Goal: Task Accomplishment & Management: Manage account settings

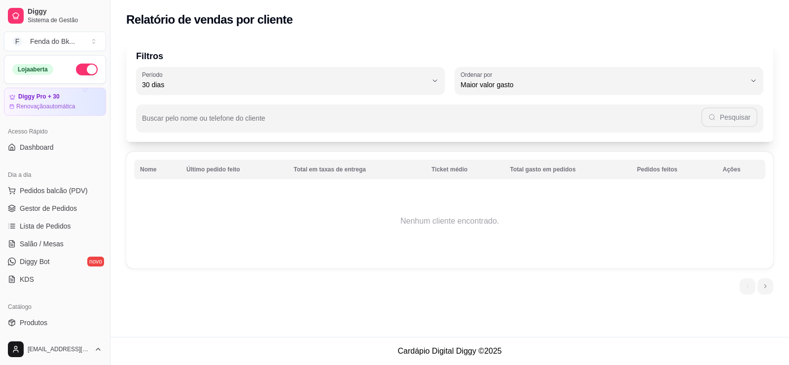
select select "30"
select select "HIGHEST_TOTAL_SPENT_WITH_ORDERS"
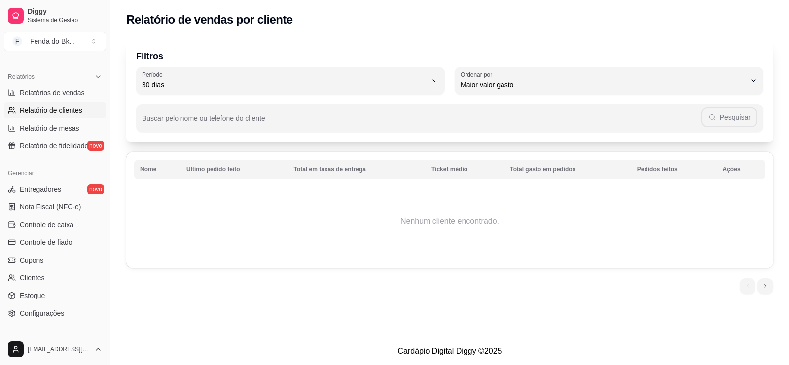
scroll to position [304, 0]
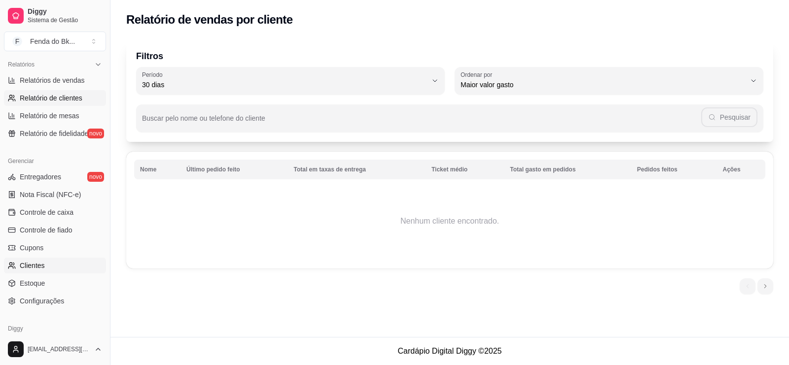
click at [13, 267] on icon at bounding box center [12, 266] width 8 height 8
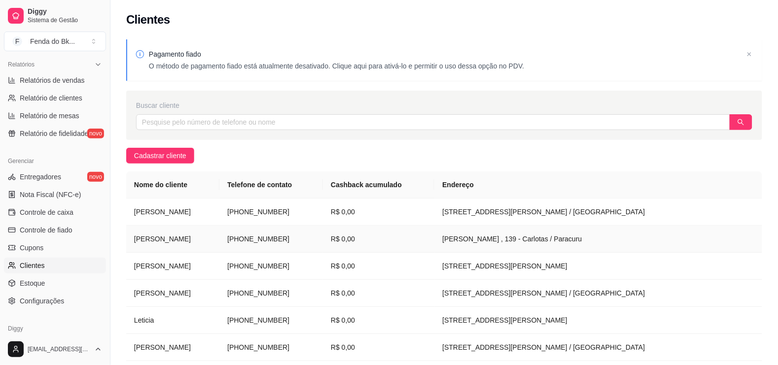
click at [478, 233] on td "[PERSON_NAME] , 139 - Carlotas / Paracuru" at bounding box center [598, 239] width 328 height 27
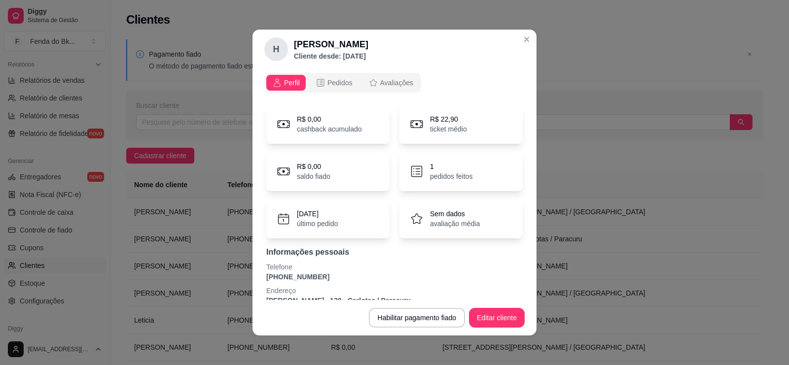
click at [435, 213] on p "Sem dados" at bounding box center [455, 214] width 50 height 10
click at [470, 314] on button "Editar cliente" at bounding box center [497, 318] width 54 height 19
click at [394, 86] on span "Avaliações" at bounding box center [396, 83] width 33 height 10
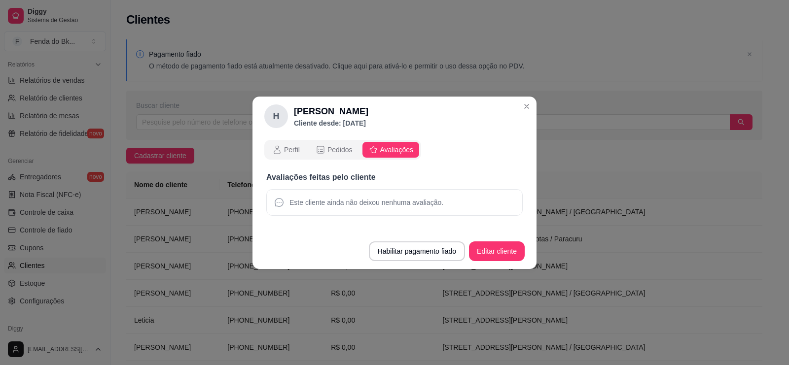
click at [339, 201] on span "Este cliente ainda não deixou nenhuma avaliação." at bounding box center [366, 203] width 154 height 10
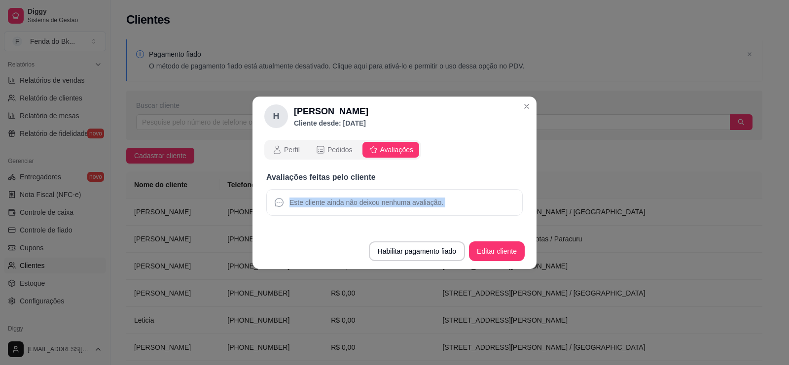
click at [303, 206] on span "Este cliente ainda não deixou nenhuma avaliação." at bounding box center [366, 203] width 154 height 10
click at [339, 150] on span "Pedidos" at bounding box center [339, 150] width 25 height 10
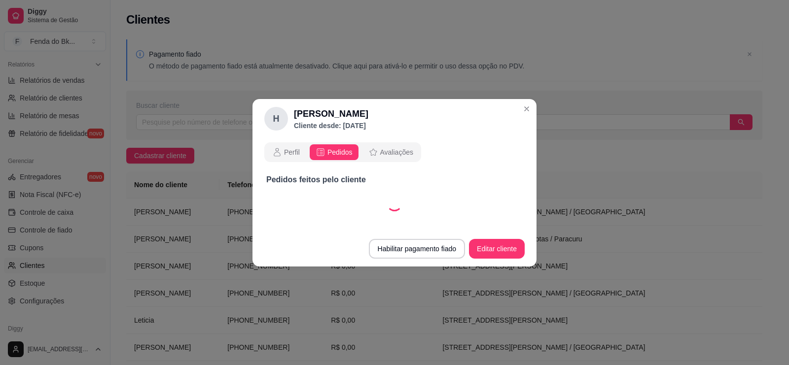
select select "30"
select select "ALL"
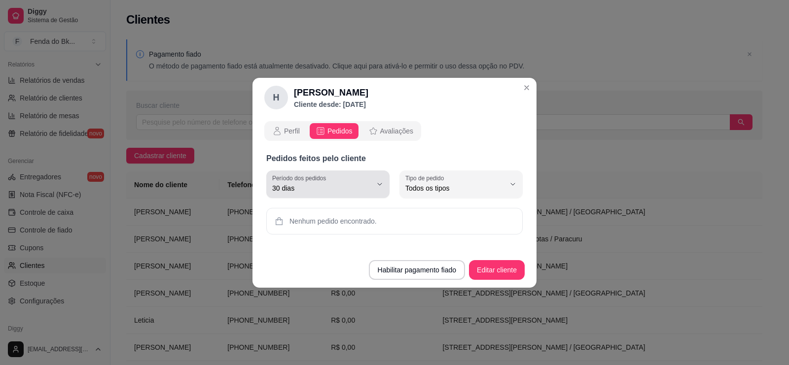
click at [346, 188] on span "30 dias" at bounding box center [322, 188] width 100 height 10
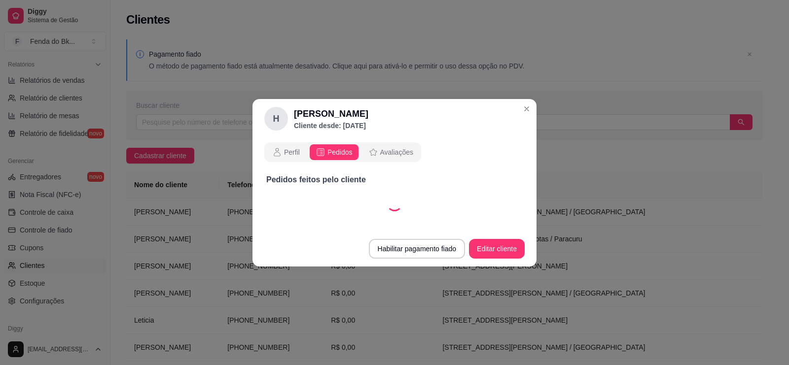
select select "60"
select select "ALL"
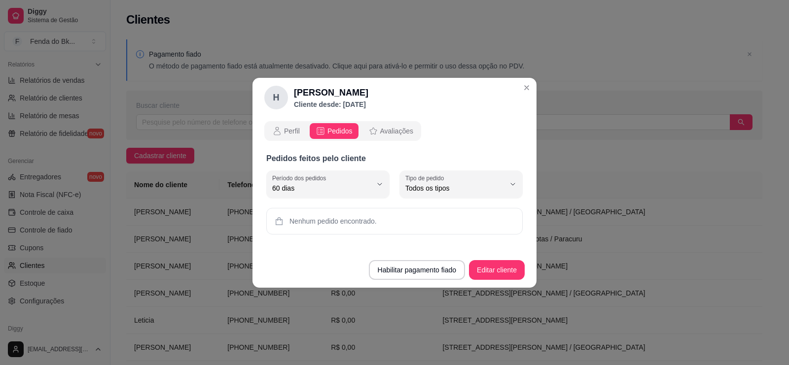
scroll to position [9, 0]
click at [296, 134] on span "Perfil" at bounding box center [292, 131] width 16 height 10
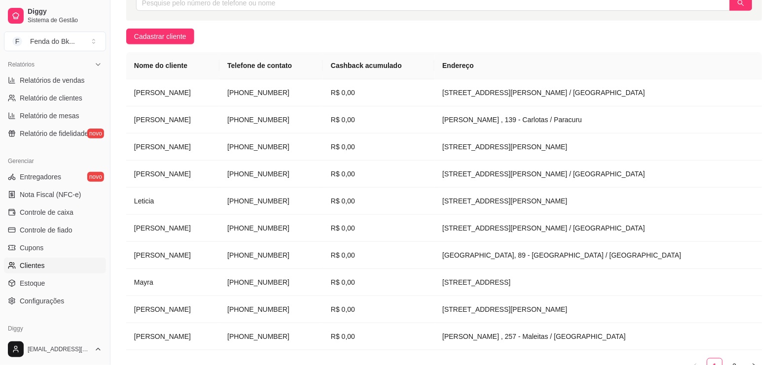
scroll to position [177, 0]
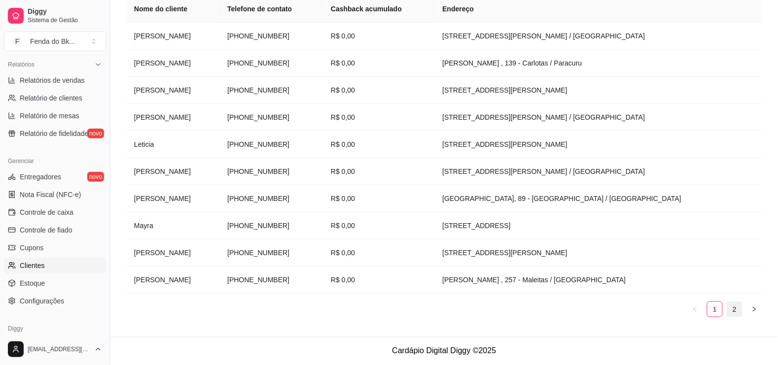
click at [741, 309] on link "2" at bounding box center [734, 309] width 15 height 15
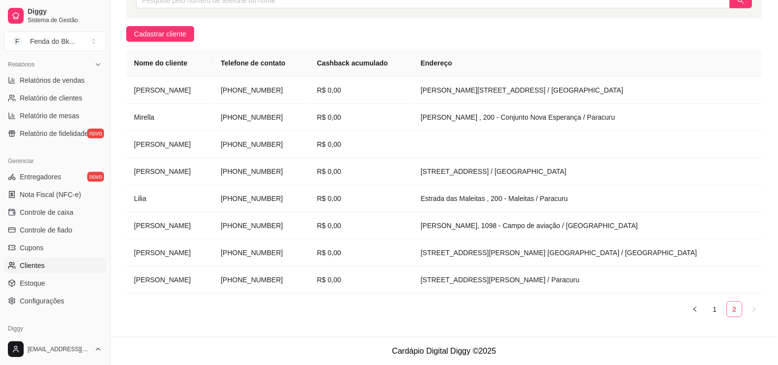
scroll to position [123, 0]
click at [722, 308] on li "1" at bounding box center [715, 310] width 16 height 16
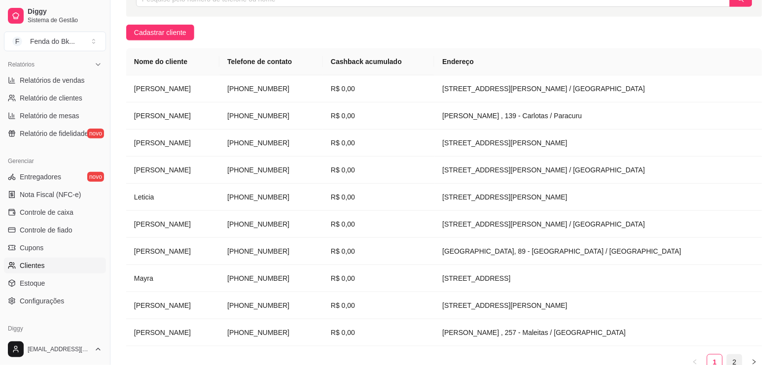
click at [733, 358] on link "2" at bounding box center [734, 362] width 15 height 15
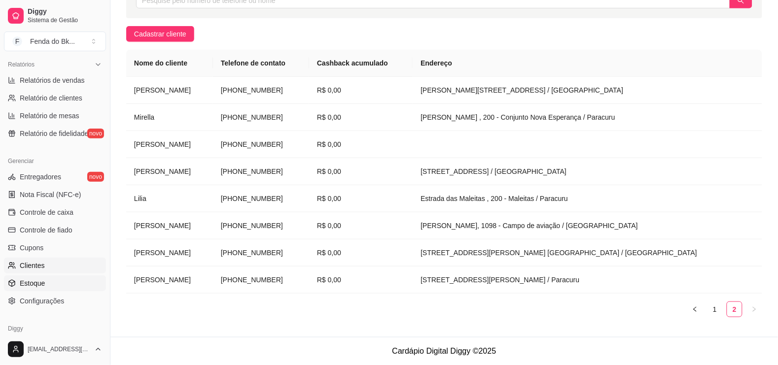
click at [18, 287] on link "Estoque" at bounding box center [55, 283] width 102 height 16
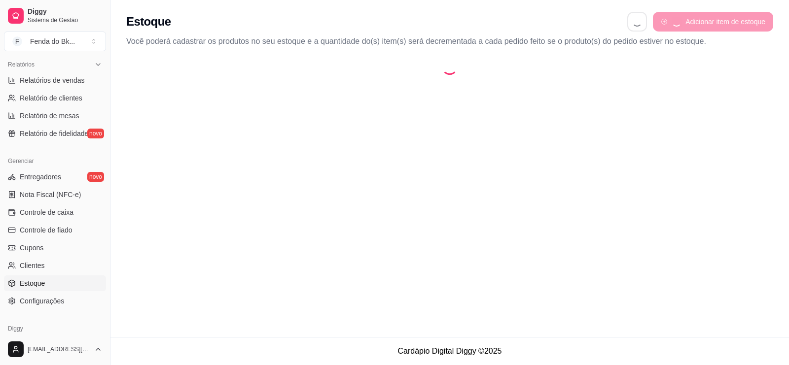
select select "QUANTITY_ORDER"
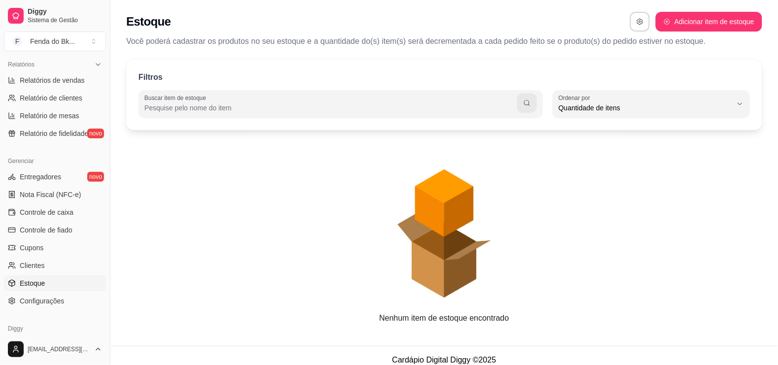
scroll to position [9, 0]
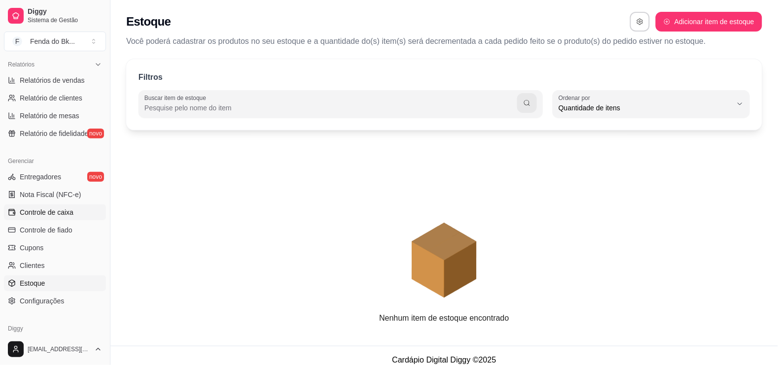
click at [30, 207] on span "Controle de caixa" at bounding box center [47, 212] width 54 height 10
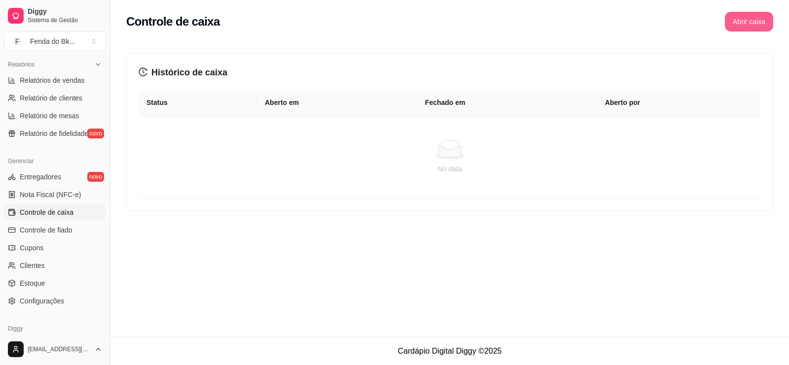
click at [743, 18] on button "Abrir caixa" at bounding box center [748, 22] width 48 height 20
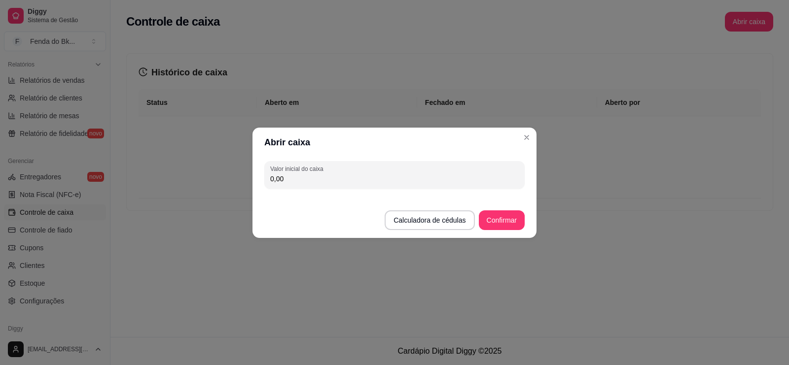
click at [302, 178] on input "0,00" at bounding box center [394, 179] width 248 height 10
type input "0,10"
click at [497, 222] on button "Confirmar" at bounding box center [502, 220] width 46 height 20
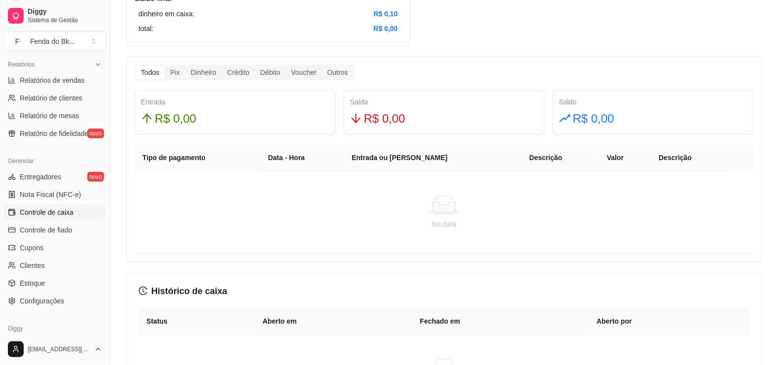
scroll to position [508, 0]
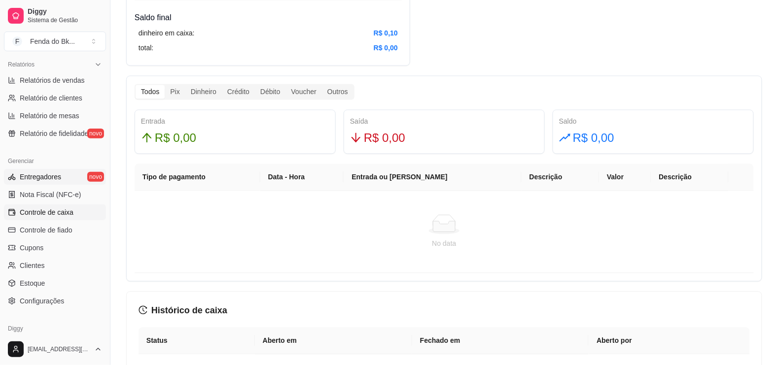
click at [54, 181] on span "Entregadores" at bounding box center [40, 177] width 41 height 10
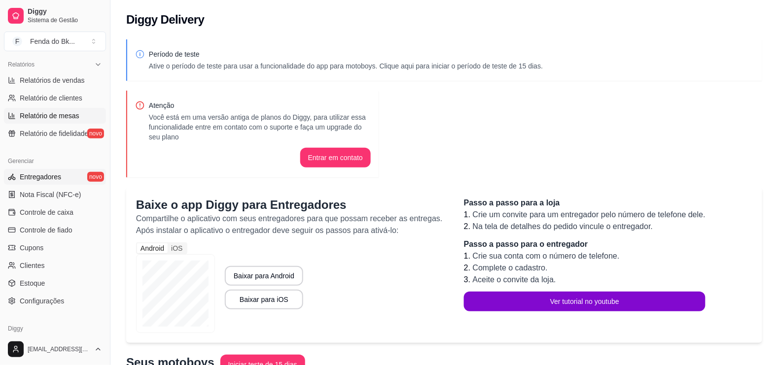
click at [44, 114] on span "Relatório de mesas" at bounding box center [50, 116] width 60 height 10
select select "TOTAL_OF_ORDERS"
select select "7"
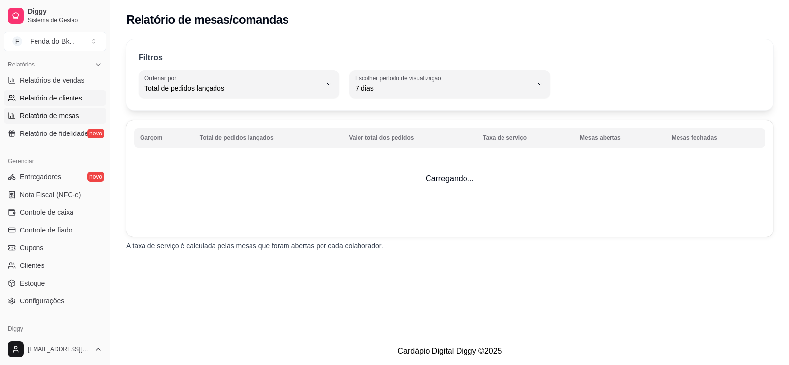
click at [47, 94] on span "Relatório de clientes" at bounding box center [51, 98] width 63 height 10
select select "30"
select select "HIGHEST_TOTAL_SPENT_WITH_ORDERS"
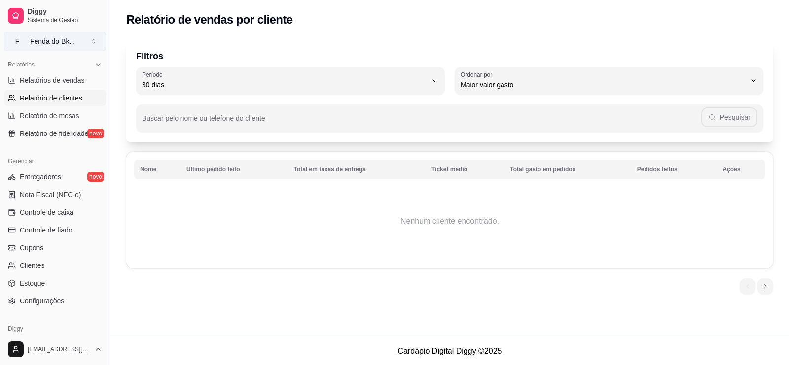
click at [55, 47] on button "F Fenda do Bk ..." at bounding box center [55, 42] width 102 height 20
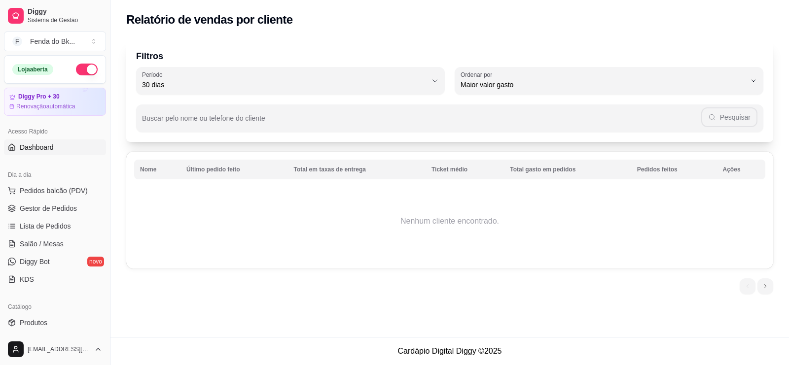
click at [33, 148] on span "Dashboard" at bounding box center [37, 147] width 34 height 10
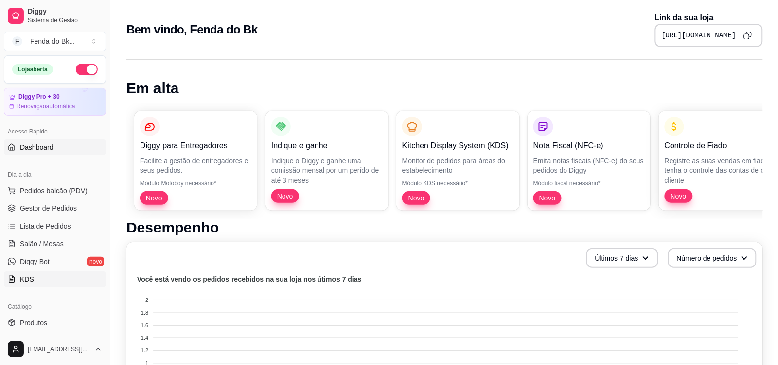
click at [16, 287] on link "KDS" at bounding box center [55, 280] width 102 height 16
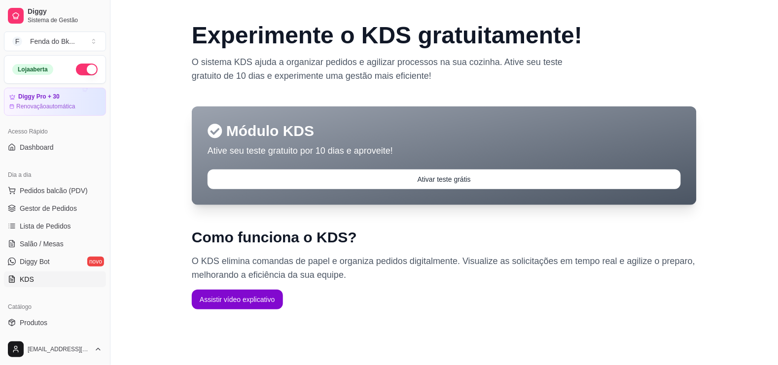
scroll to position [63, 0]
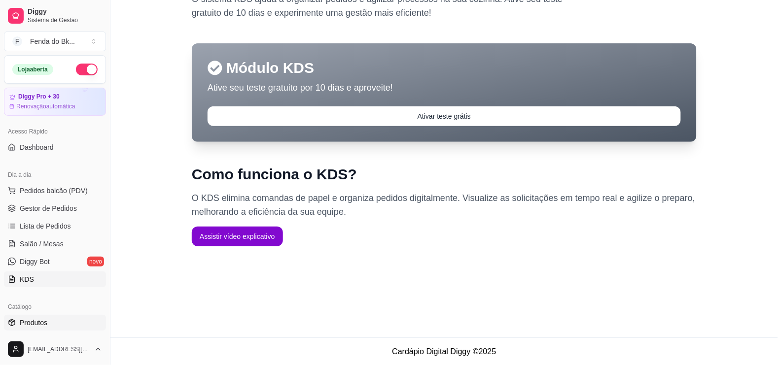
click at [32, 325] on span "Produtos" at bounding box center [34, 323] width 28 height 10
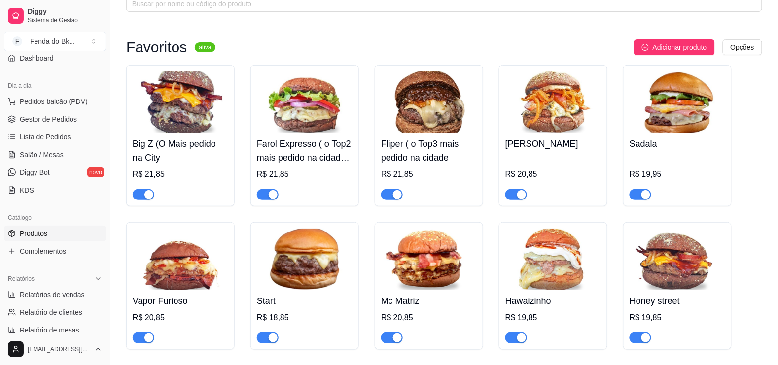
scroll to position [92, 0]
click at [43, 240] on link "Complementos" at bounding box center [55, 248] width 102 height 16
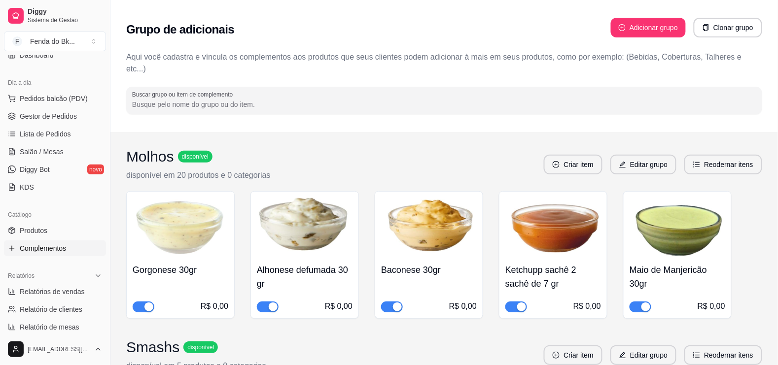
click at [641, 304] on div "button" at bounding box center [645, 307] width 9 height 9
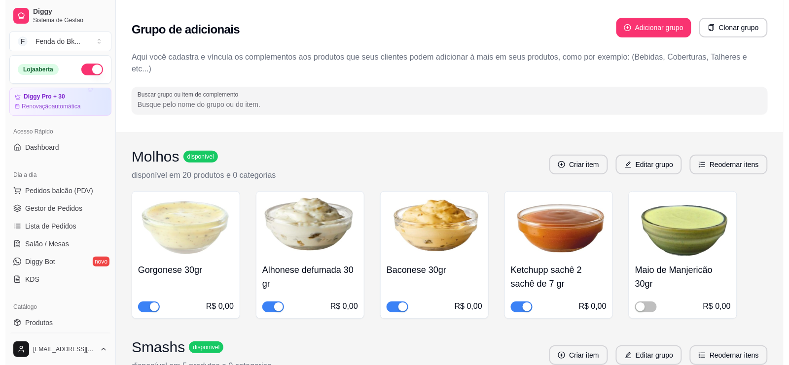
scroll to position [343, 0]
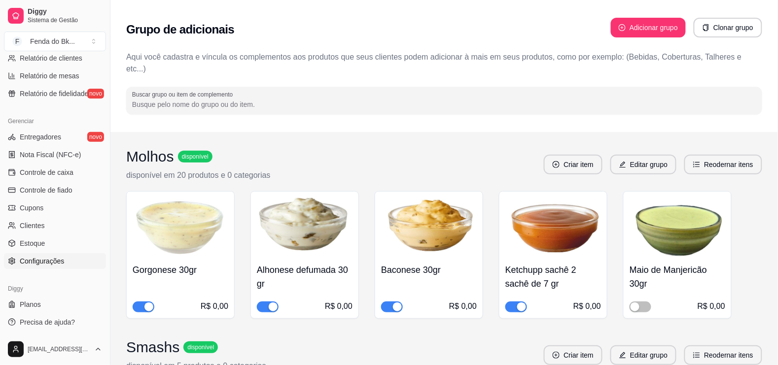
click at [52, 260] on span "Configurações" at bounding box center [42, 261] width 44 height 10
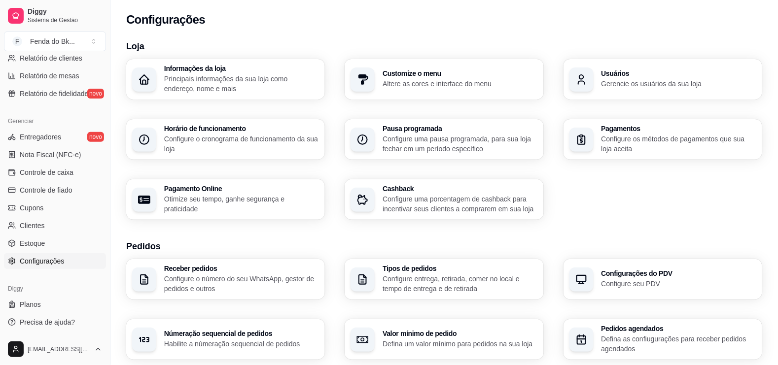
click at [435, 75] on h3 "Customize o menu" at bounding box center [459, 73] width 155 height 7
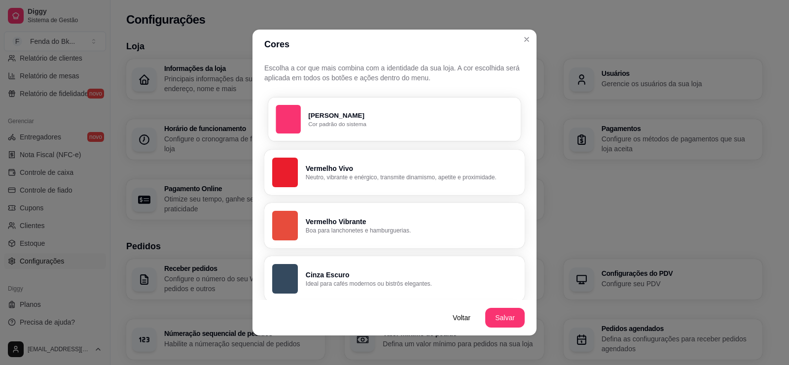
click at [355, 137] on button "Rosa Diggy Cor padrão do sistema" at bounding box center [394, 119] width 252 height 44
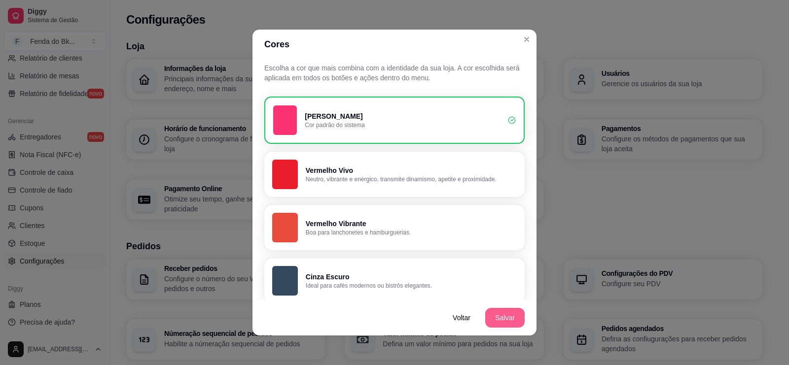
click at [490, 317] on button "Salvar" at bounding box center [504, 318] width 39 height 20
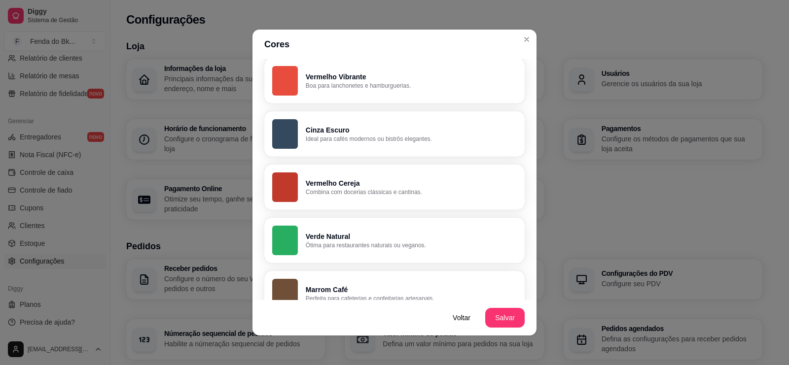
scroll to position [155, 0]
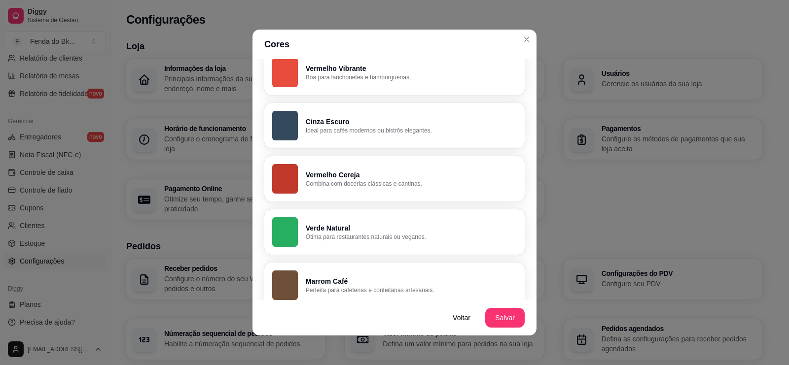
click at [468, 121] on p "Cinza Escuro" at bounding box center [411, 122] width 211 height 10
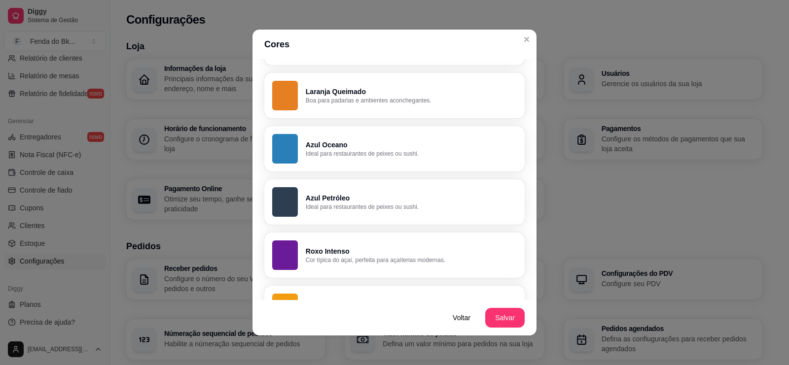
scroll to position [400, 0]
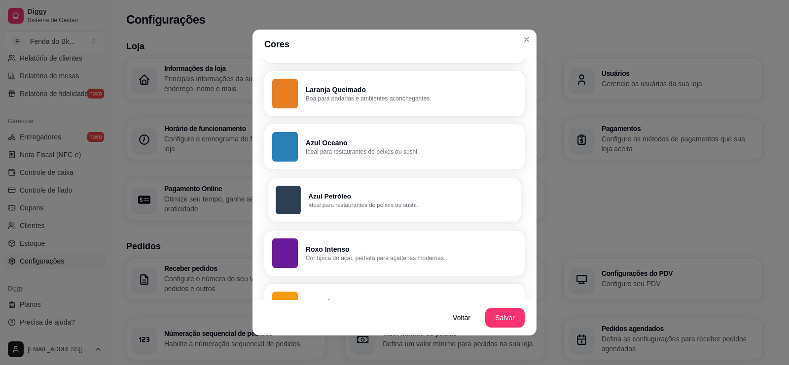
click at [412, 186] on button "Azul Petróleo Ideal para restaurantes de peixes ou sushi." at bounding box center [394, 200] width 252 height 44
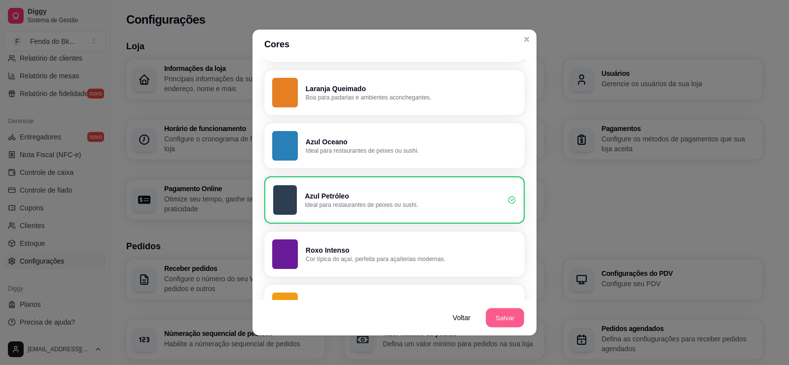
click at [495, 325] on button "Salvar" at bounding box center [504, 318] width 38 height 19
click at [504, 320] on button "Salvar" at bounding box center [504, 318] width 38 height 19
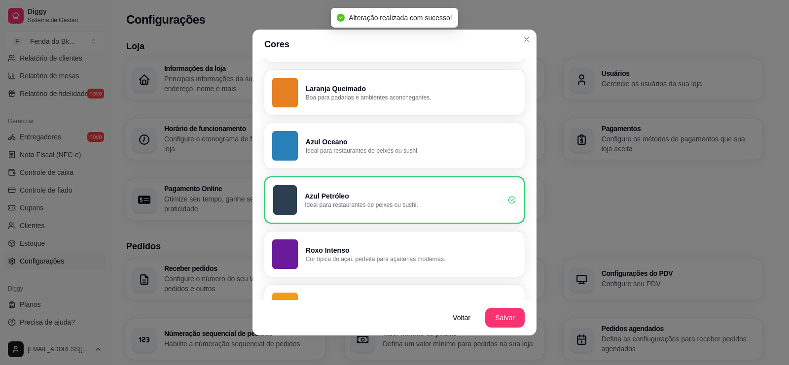
click at [406, 77] on button "Laranja Queimado Boa para padarias e ambientes aconchegantes." at bounding box center [394, 92] width 260 height 45
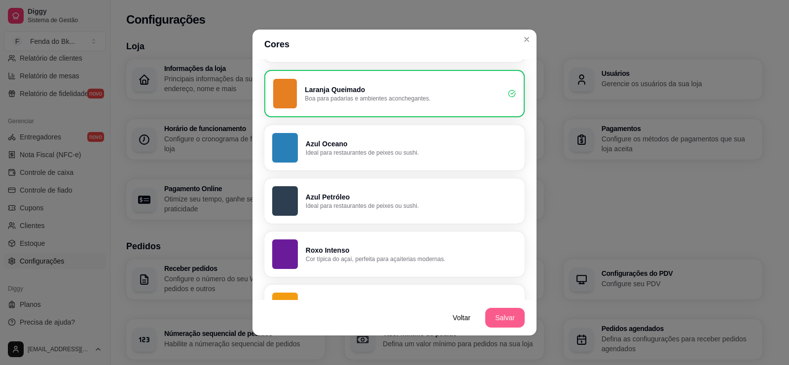
click at [486, 326] on button "Salvar" at bounding box center [504, 318] width 39 height 20
